Goal: Task Accomplishment & Management: Manage account settings

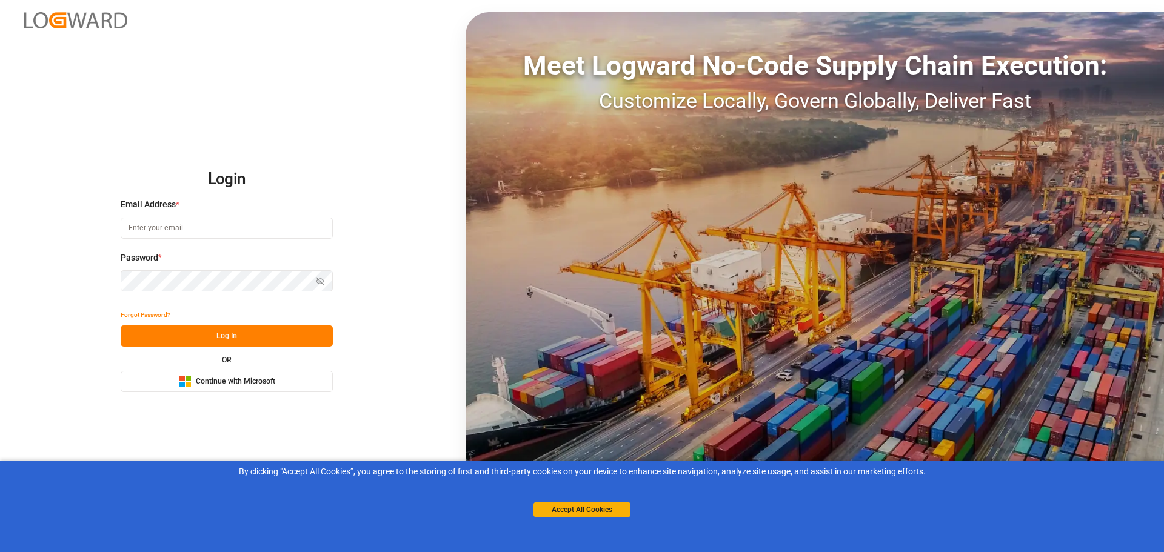
click at [227, 227] on input at bounding box center [227, 228] width 212 height 21
type input "[PERSON_NAME][EMAIL_ADDRESS][PERSON_NAME][DOMAIN_NAME]"
click at [325, 278] on button "Show password" at bounding box center [319, 280] width 25 height 21
click at [236, 341] on button "Log In" at bounding box center [227, 336] width 212 height 21
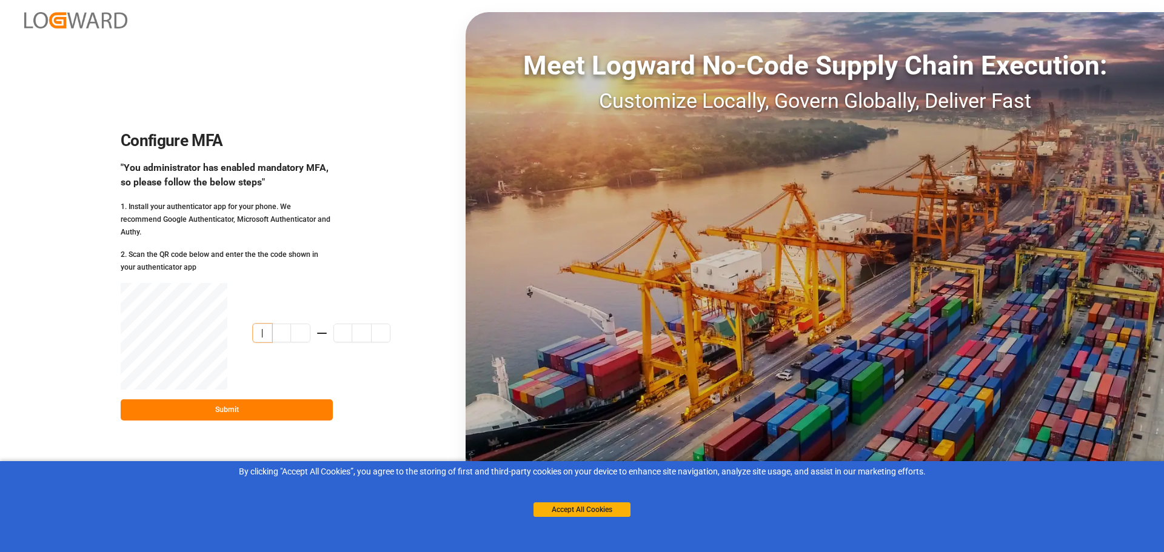
click at [264, 326] on input at bounding box center [334, 333] width 162 height 19
click at [592, 509] on button "Accept All Cookies" at bounding box center [581, 509] width 97 height 15
